Goal: Find specific page/section: Find specific page/section

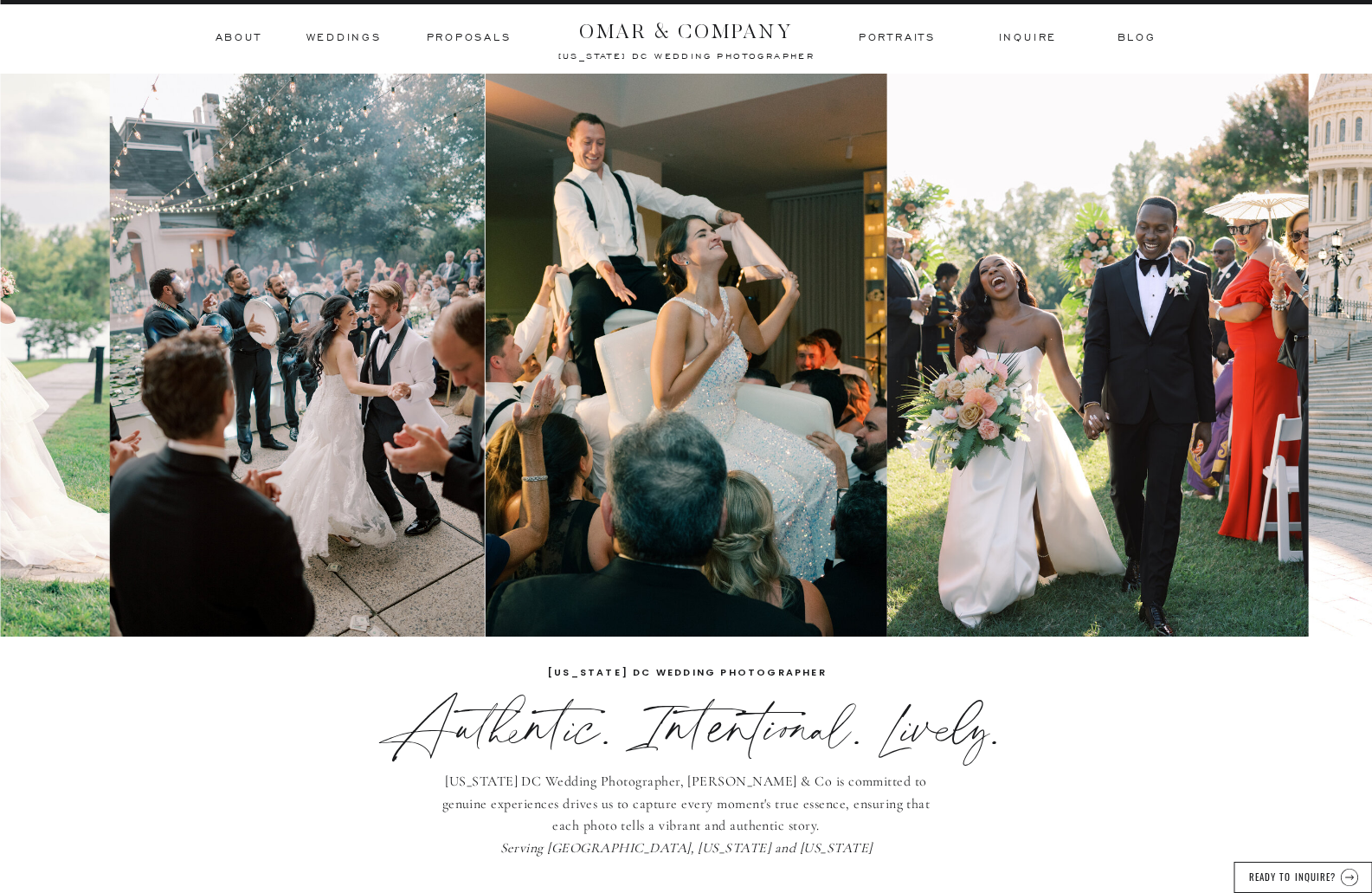
click at [1040, 43] on h3 "inquire" at bounding box center [1028, 39] width 59 height 16
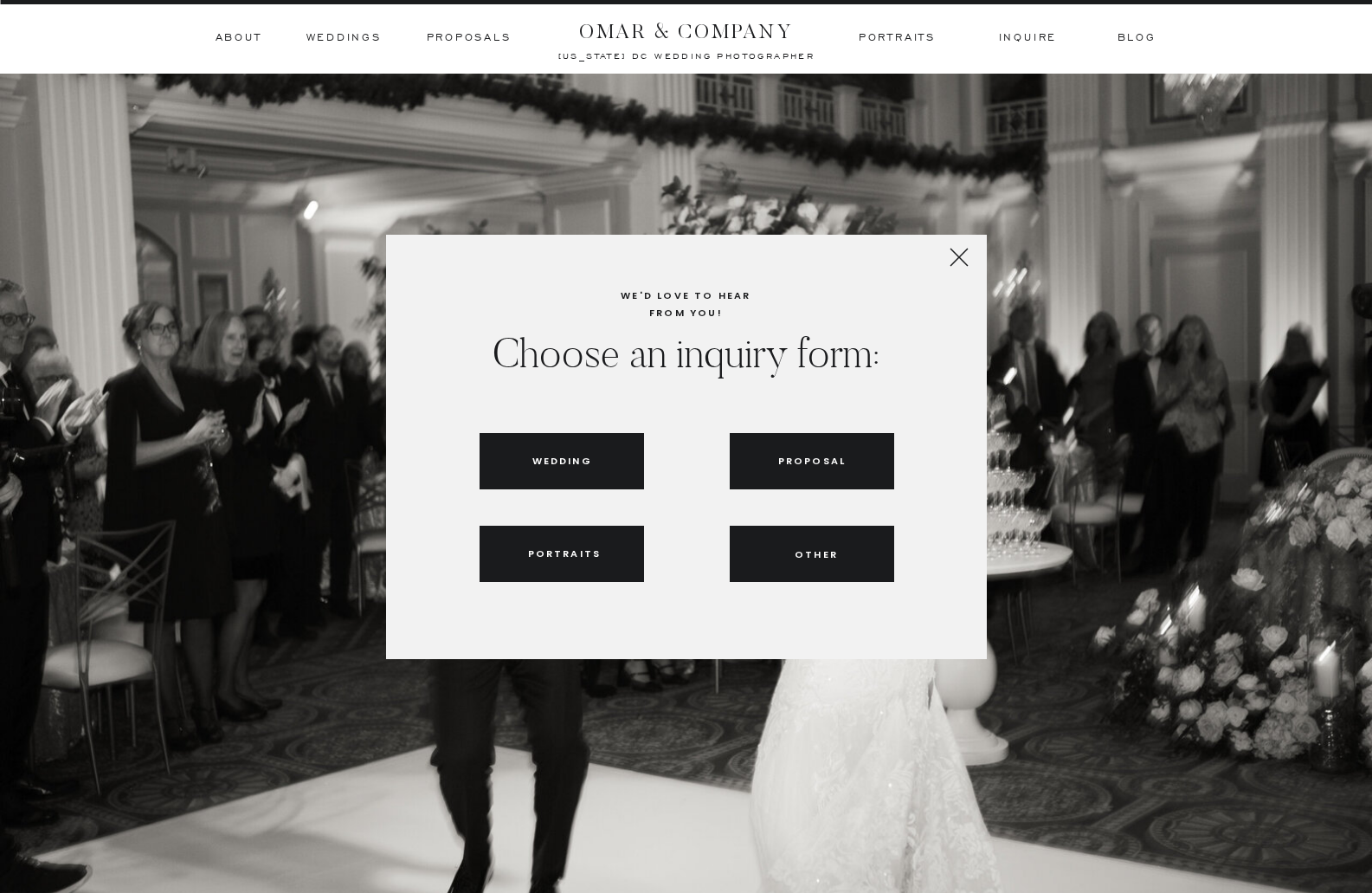
click at [944, 257] on icon at bounding box center [959, 258] width 32 height 32
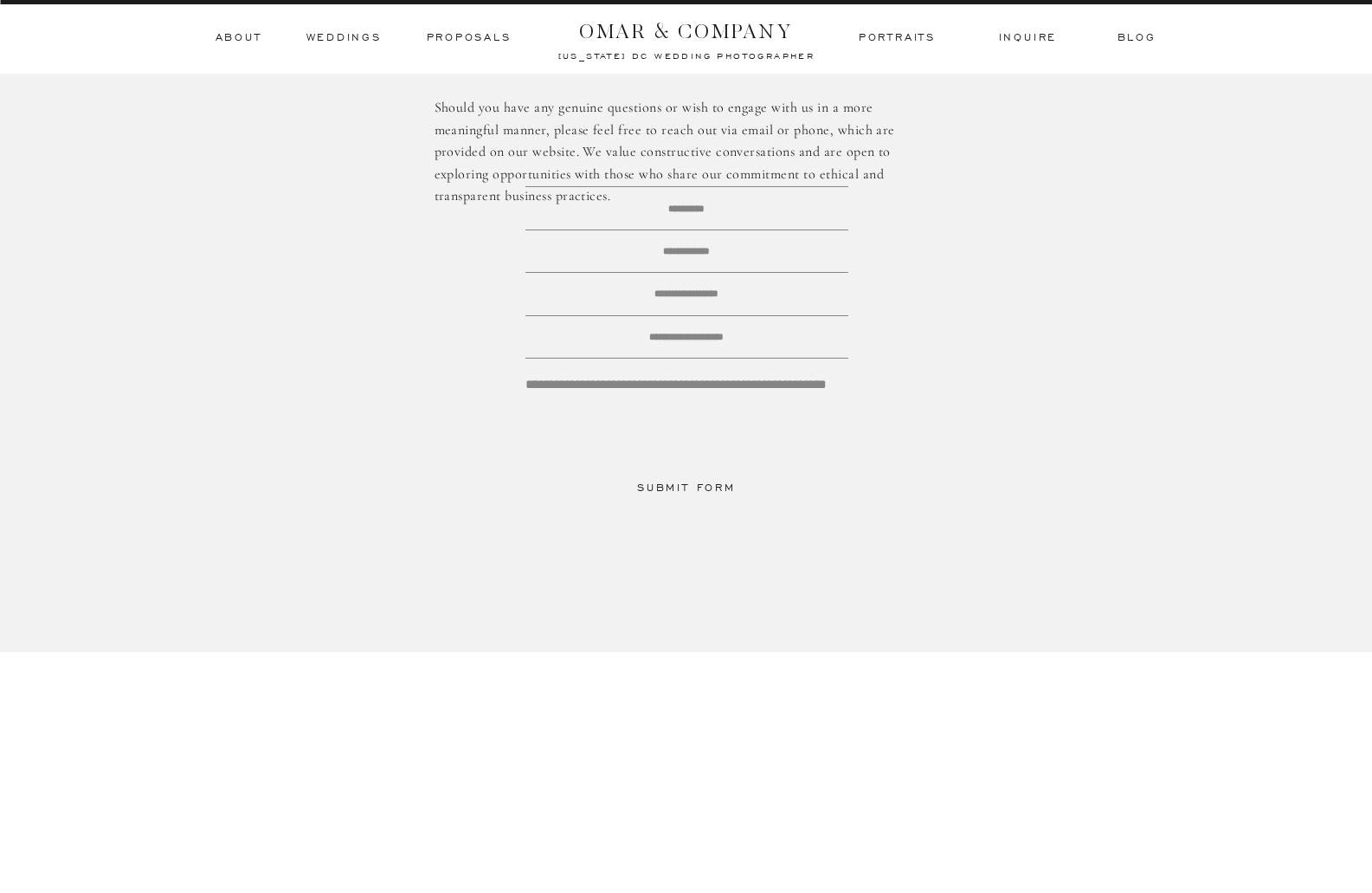
scroll to position [2369, 0]
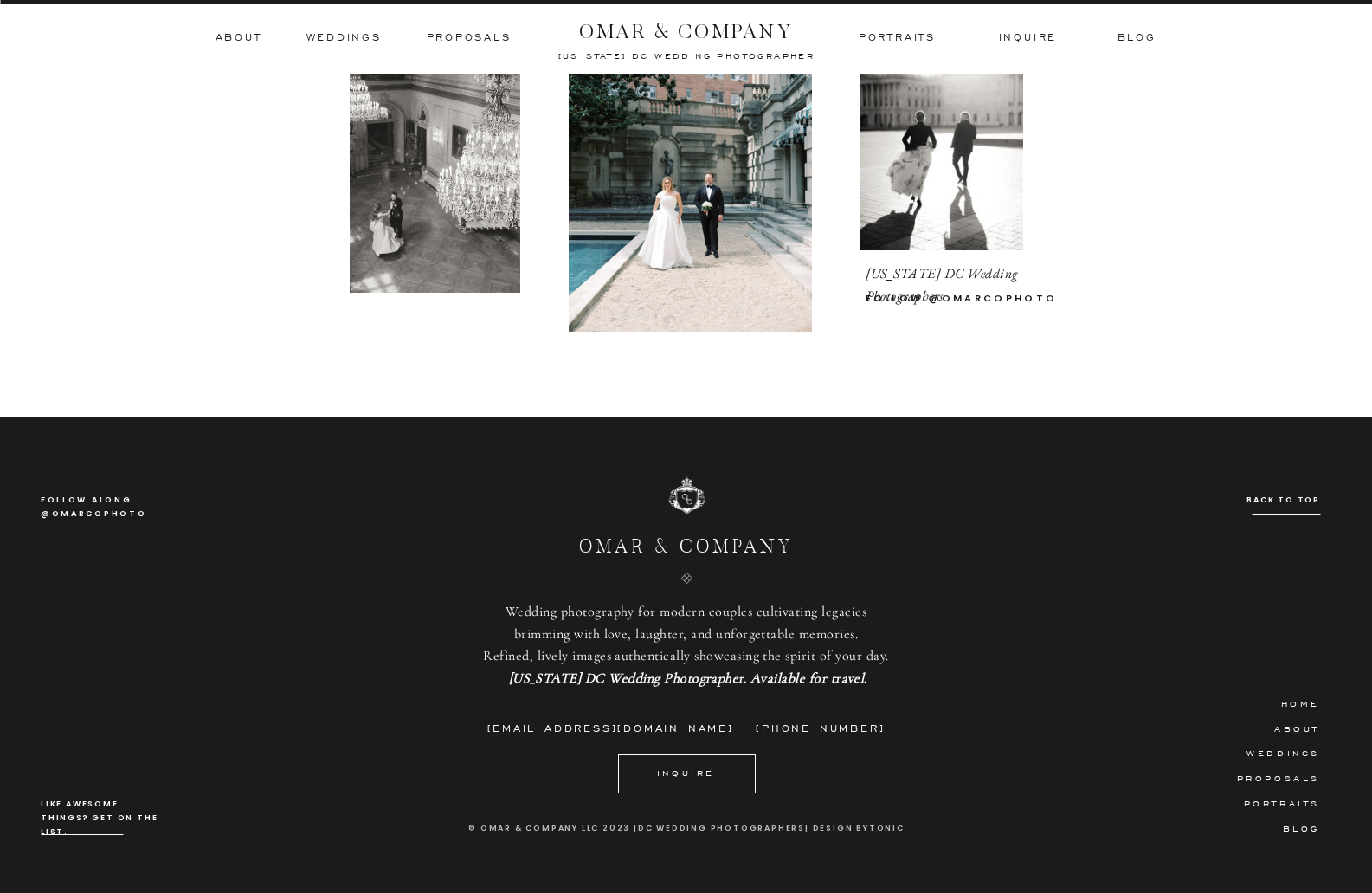
click at [1288, 726] on h3 "ABOUT" at bounding box center [1290, 727] width 60 height 16
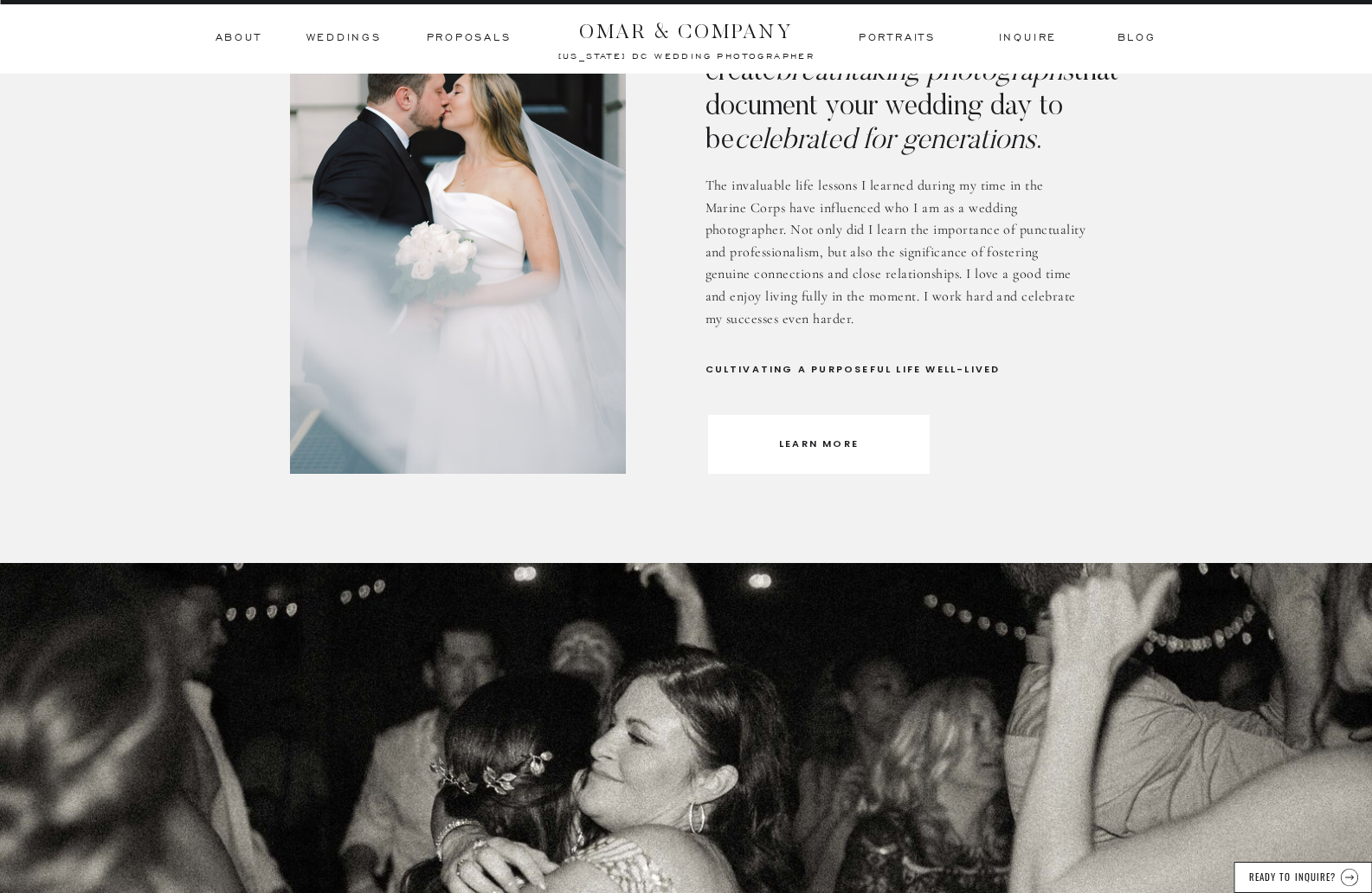
scroll to position [3371, 0]
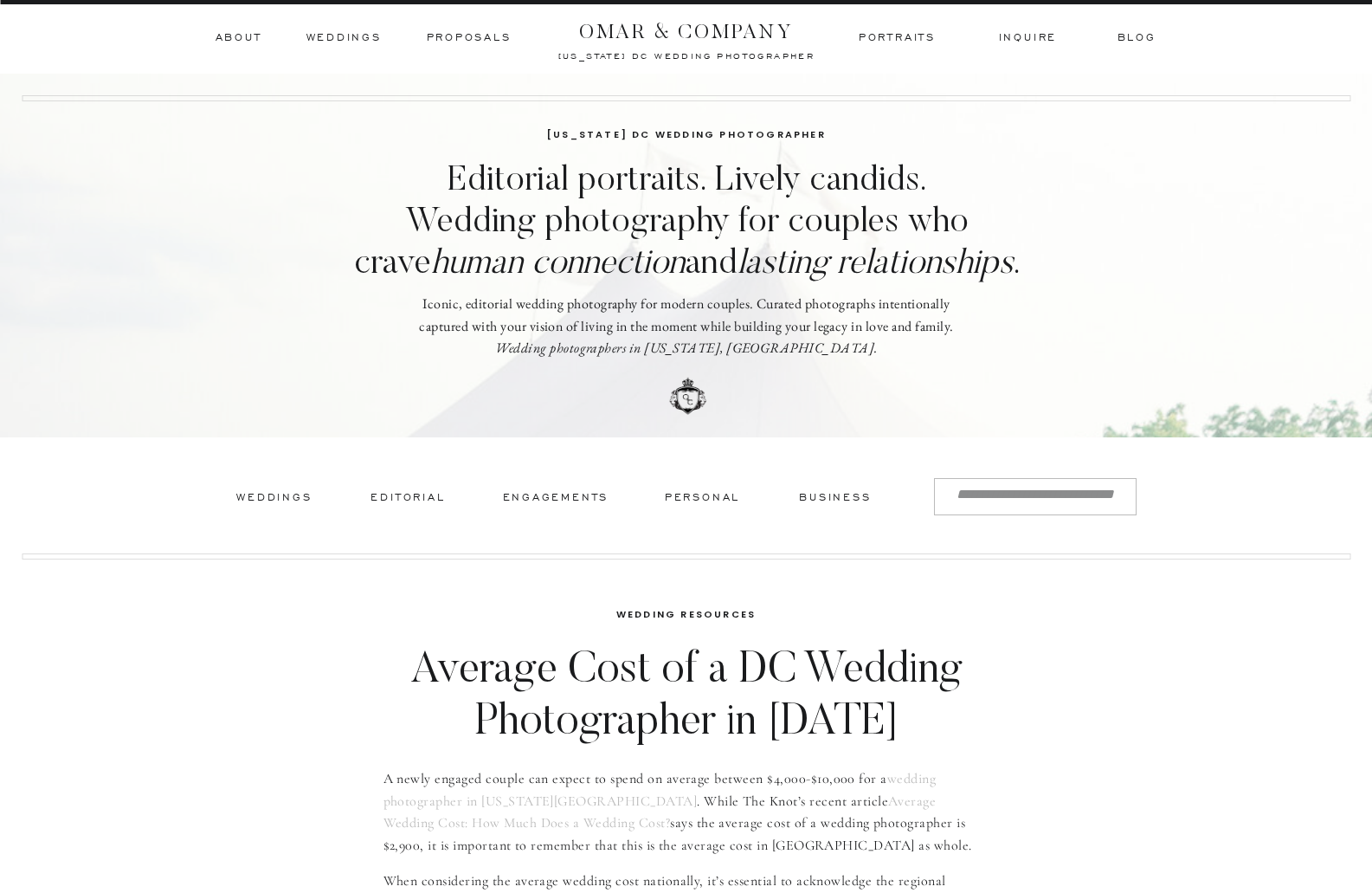
click at [1012, 43] on h3 "inquire" at bounding box center [1028, 39] width 59 height 16
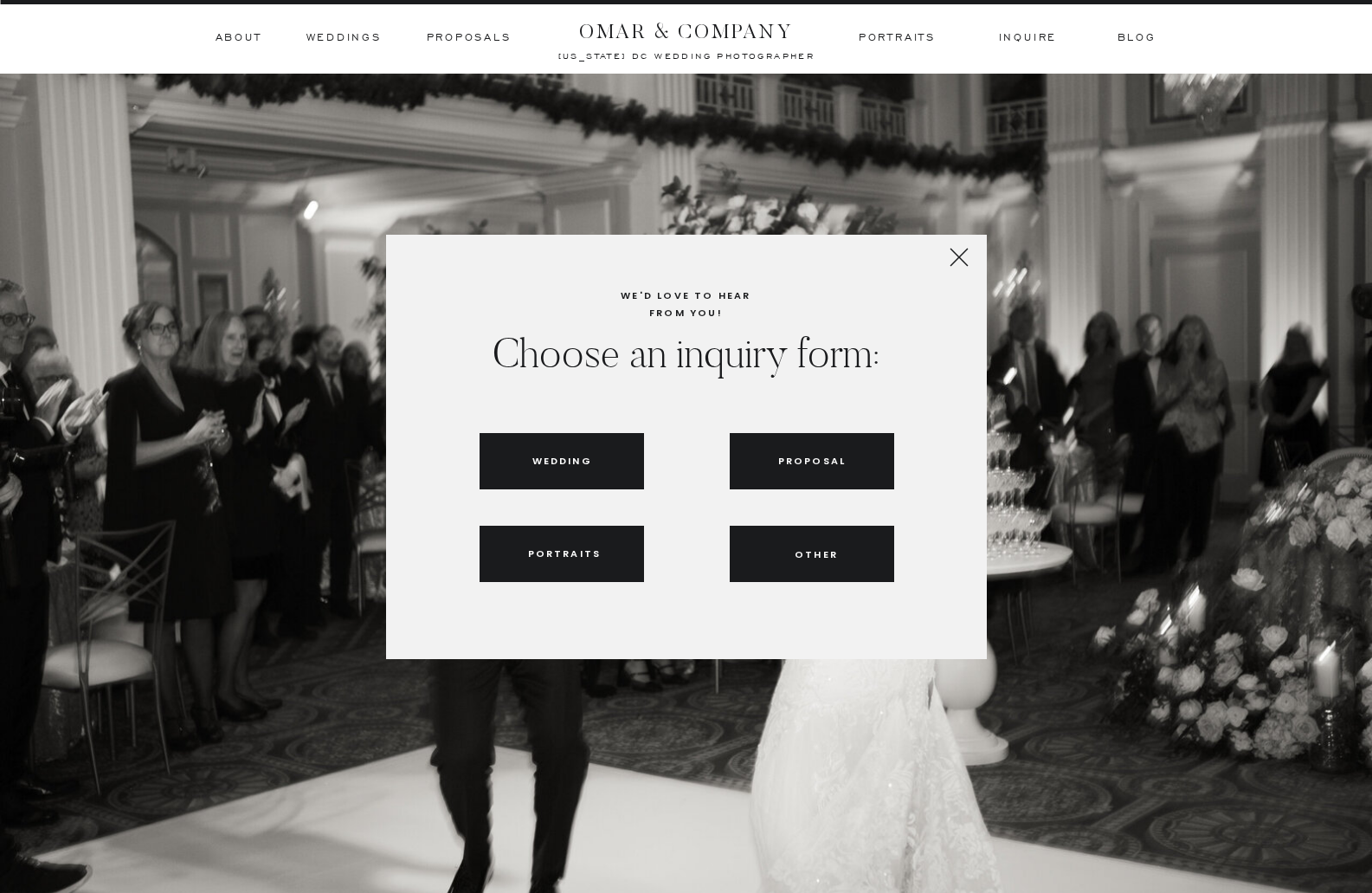
click at [566, 465] on h3 "Wedding" at bounding box center [562, 461] width 59 height 16
